Goal: Task Accomplishment & Management: Complete application form

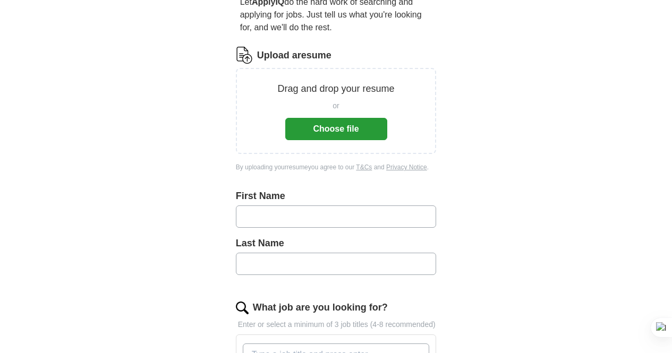
scroll to position [112, 0]
click at [333, 117] on button "Choose file" at bounding box center [336, 128] width 102 height 22
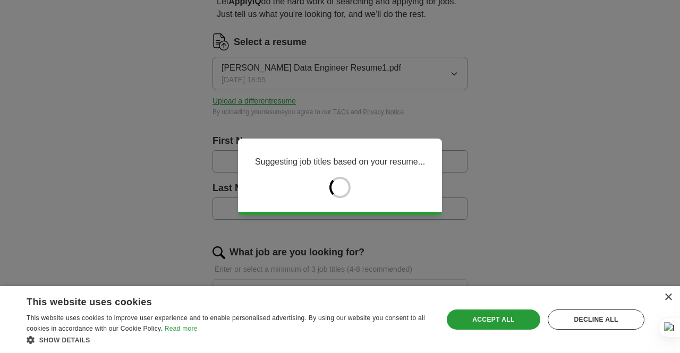
type input "*****"
type input "**********"
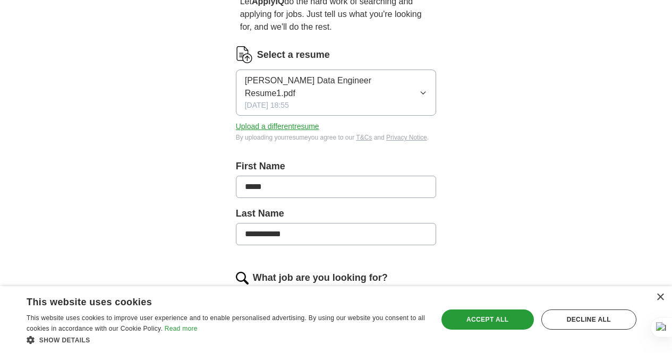
click at [314, 176] on input "*****" at bounding box center [336, 187] width 201 height 22
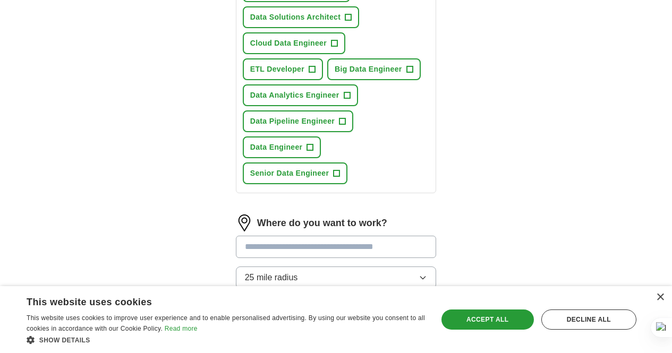
scroll to position [472, 0]
type input "**********"
click at [285, 266] on button "25 mile radius" at bounding box center [336, 277] width 201 height 22
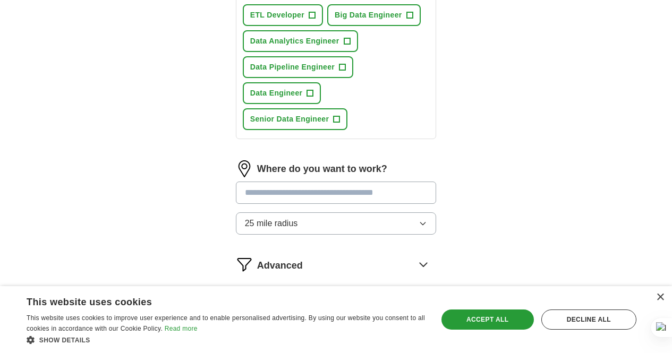
click at [277, 182] on input "text" at bounding box center [336, 193] width 201 height 22
type input "*"
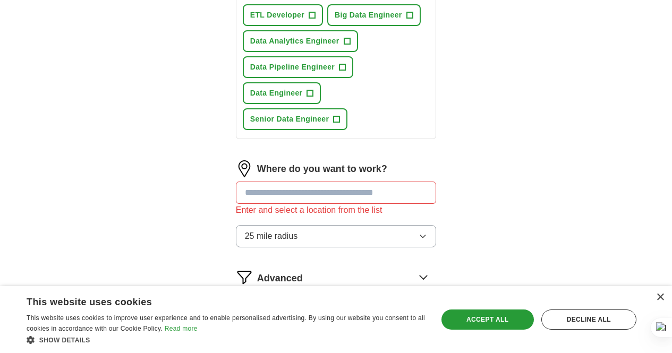
click at [268, 272] on span "Advanced" at bounding box center [280, 279] width 46 height 14
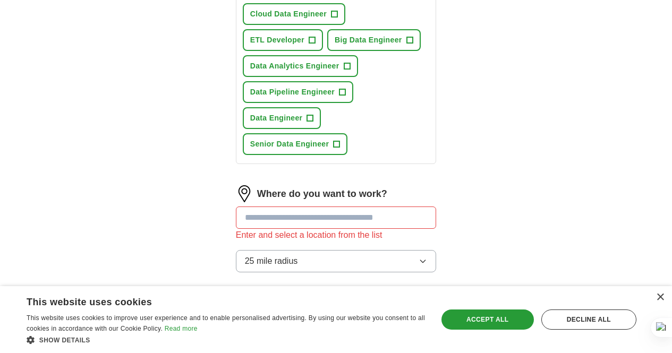
scroll to position [503, 0]
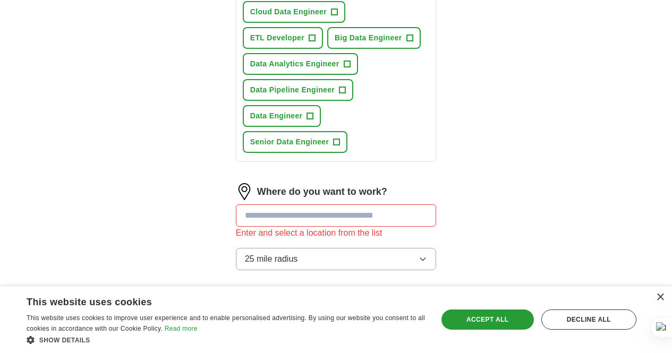
click at [257, 205] on input "text" at bounding box center [336, 216] width 201 height 22
type input "****"
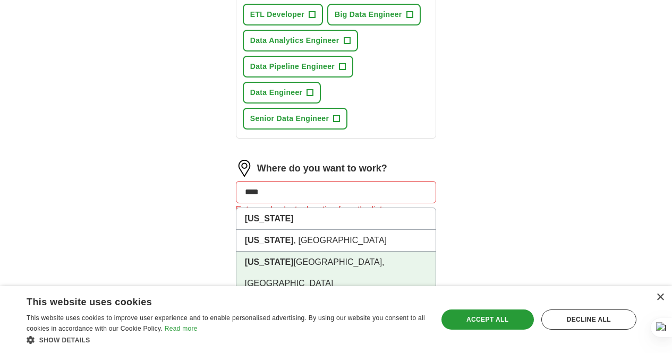
scroll to position [526, 0]
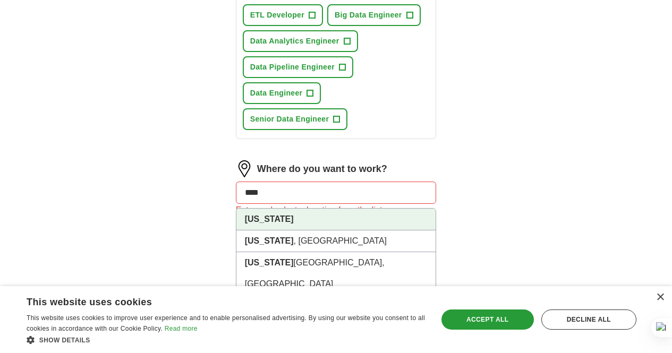
click at [268, 209] on li "[US_STATE]" at bounding box center [336, 220] width 200 height 22
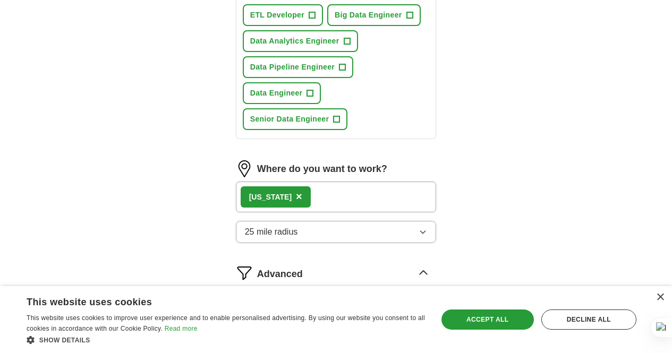
click at [277, 221] on button "25 mile radius" at bounding box center [336, 232] width 201 height 22
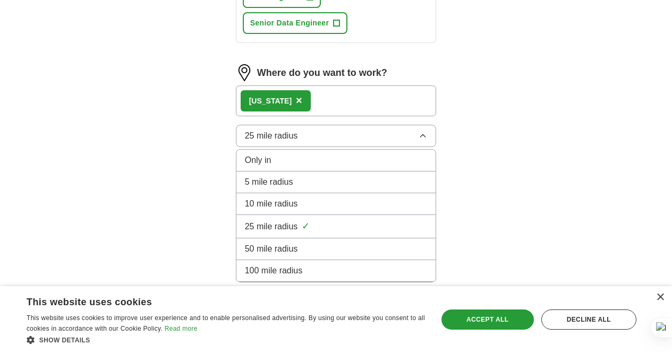
scroll to position [623, 0]
click at [289, 264] on div "100 mile radius" at bounding box center [336, 270] width 183 height 13
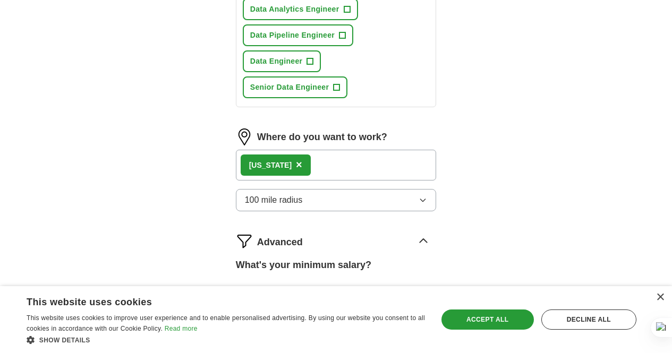
scroll to position [604, 0]
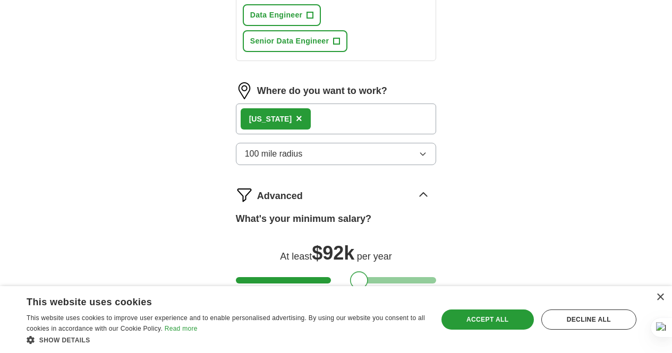
click at [341, 277] on div at bounding box center [336, 280] width 201 height 6
click at [347, 272] on div at bounding box center [356, 281] width 18 height 18
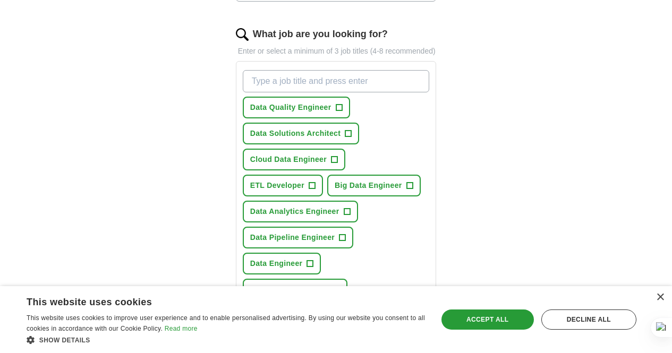
scroll to position [355, 0]
click at [274, 279] on button "Senior Data Engineer +" at bounding box center [295, 290] width 105 height 22
click at [321, 253] on button "Data Engineer +" at bounding box center [282, 264] width 79 height 22
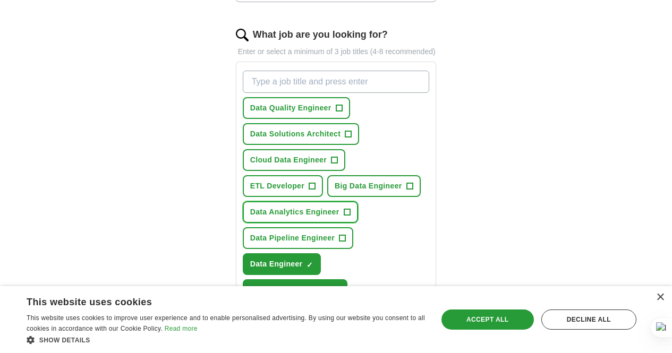
click at [340, 207] on span "Data Analytics Engineer" at bounding box center [294, 212] width 89 height 11
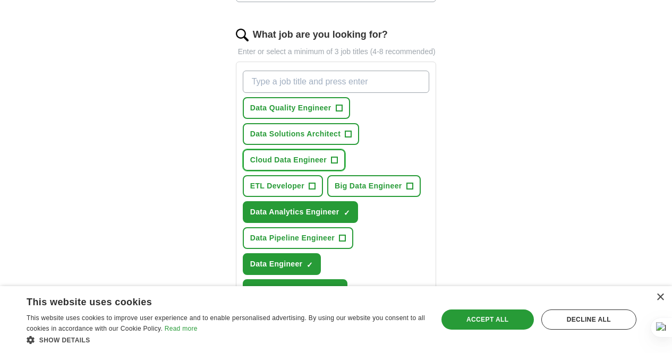
click at [261, 155] on span "Cloud Data Engineer" at bounding box center [288, 160] width 77 height 11
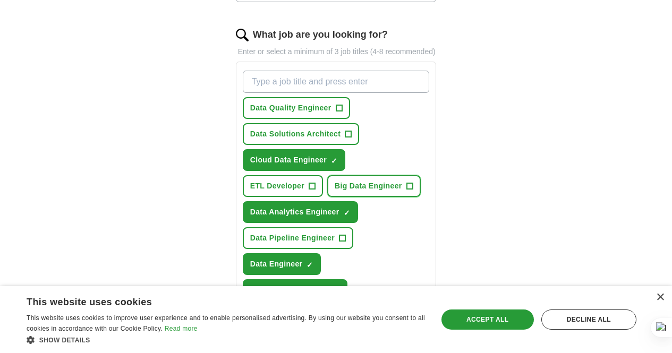
click at [335, 181] on span "Big Data Engineer" at bounding box center [368, 186] width 67 height 11
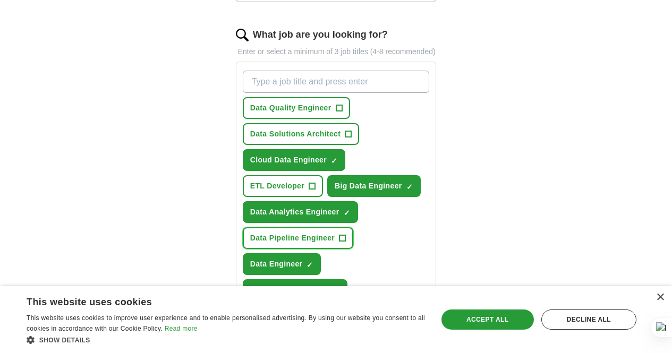
click at [256, 233] on span "Data Pipeline Engineer" at bounding box center [292, 238] width 84 height 11
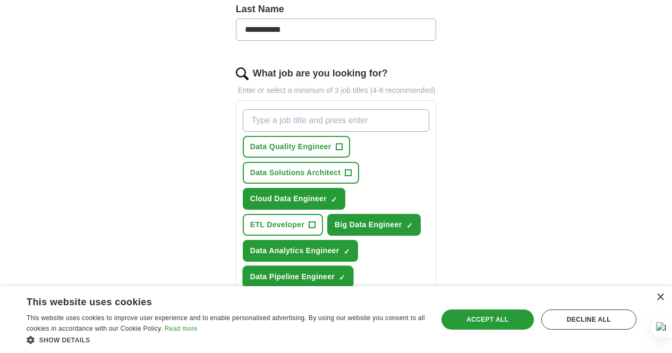
scroll to position [316, 0]
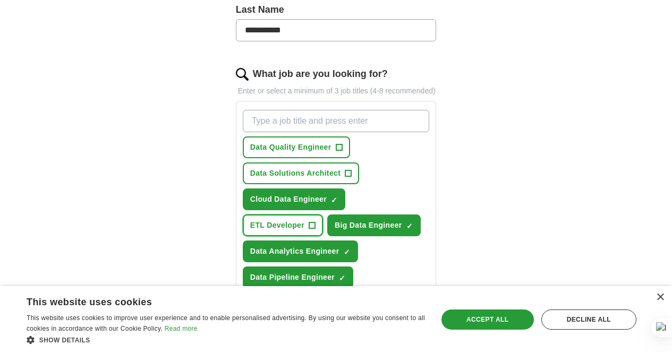
click at [323, 215] on button "ETL Developer +" at bounding box center [283, 226] width 80 height 22
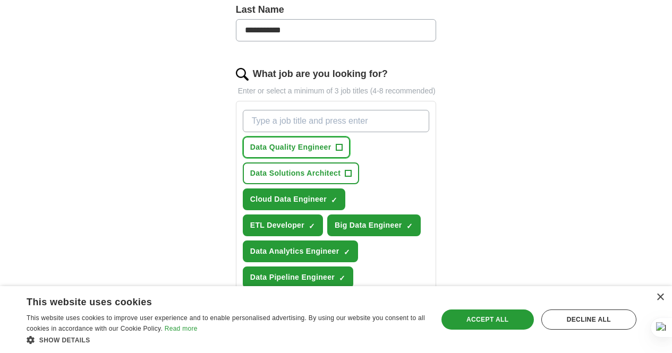
click at [273, 142] on span "Data Quality Engineer" at bounding box center [290, 147] width 81 height 11
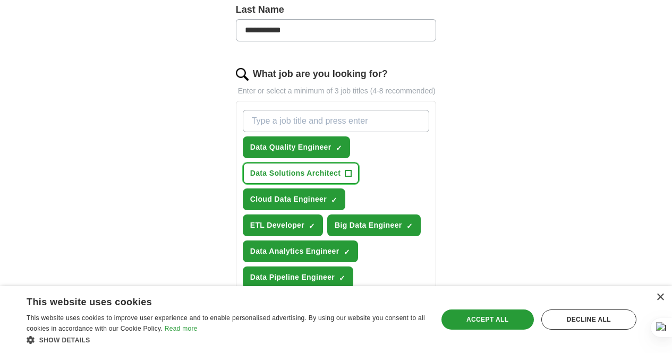
click at [359, 163] on button "Data Solutions Architect +" at bounding box center [301, 174] width 116 height 22
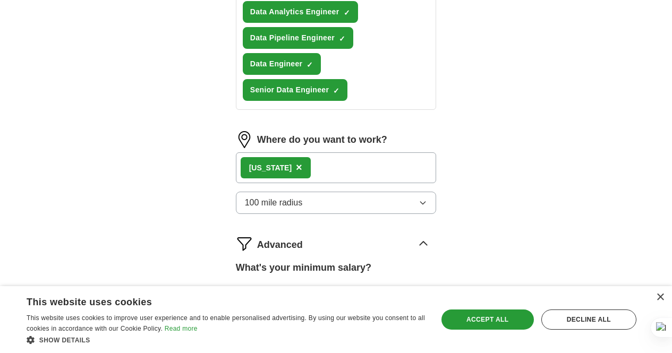
scroll to position [639, 0]
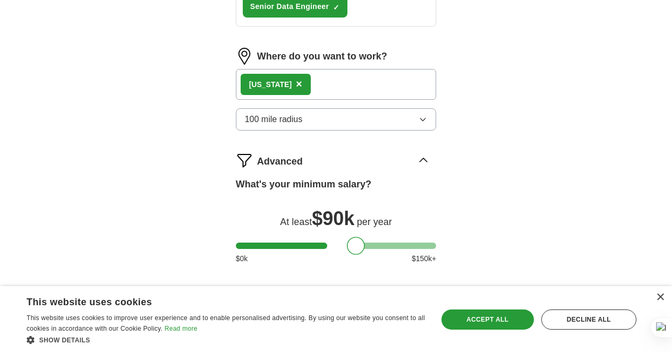
click at [363, 299] on button "Start applying for jobs" at bounding box center [336, 310] width 201 height 22
select select "**"
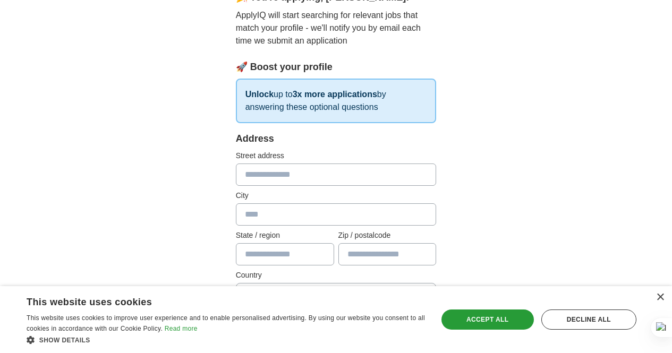
scroll to position [108, 0]
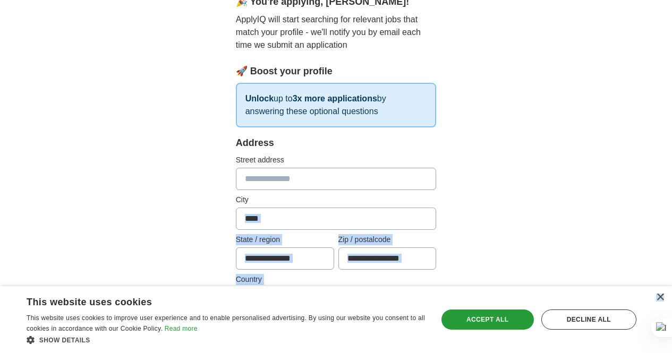
drag, startPoint x: 660, startPoint y: 300, endPoint x: 351, endPoint y: 190, distance: 328.2
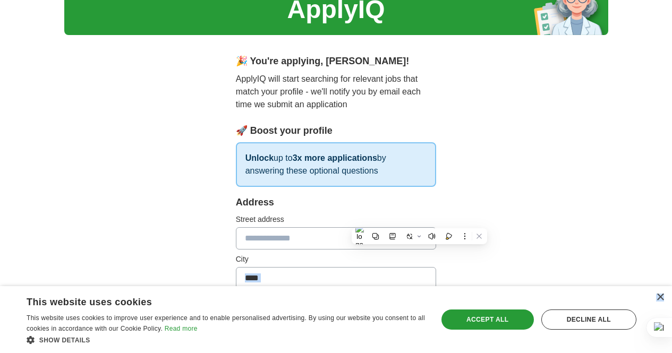
scroll to position [0, 0]
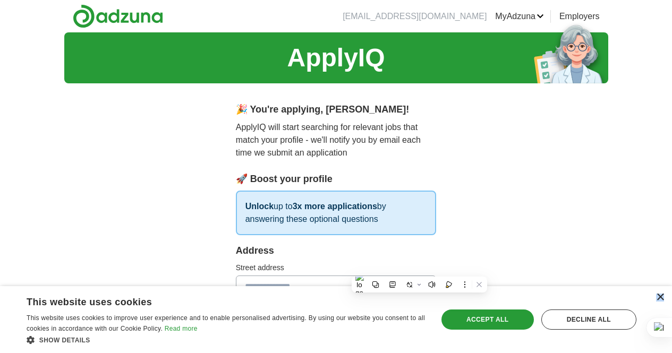
click at [661, 299] on div "×" at bounding box center [660, 298] width 8 height 8
